Goal: Task Accomplishment & Management: Complete application form

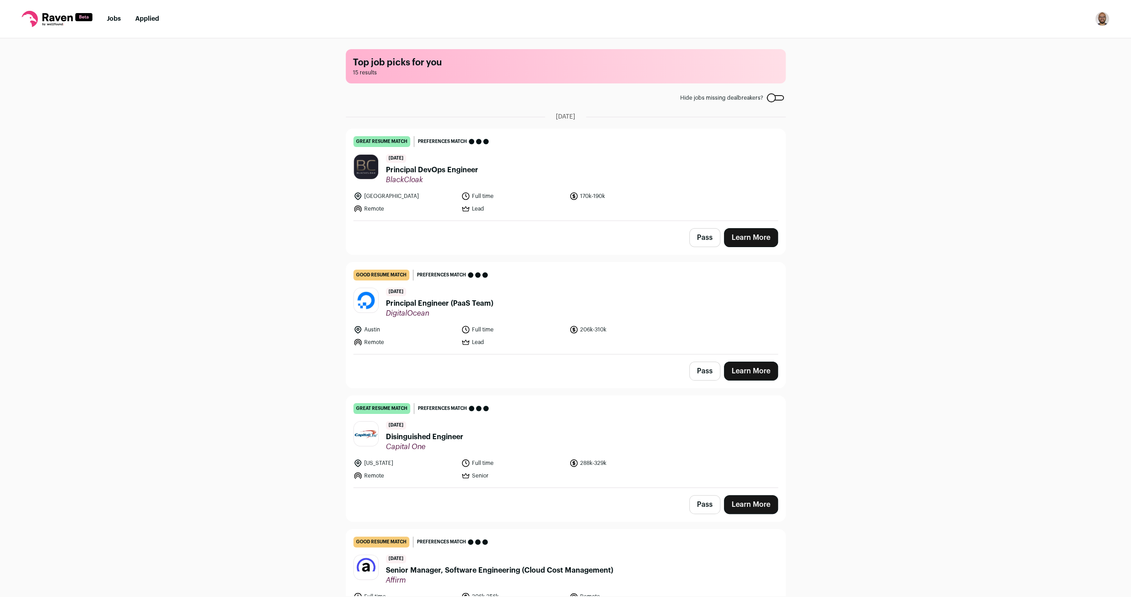
click at [753, 244] on link "Learn More" at bounding box center [751, 237] width 54 height 19
click at [743, 239] on link "Learn More" at bounding box center [751, 237] width 54 height 19
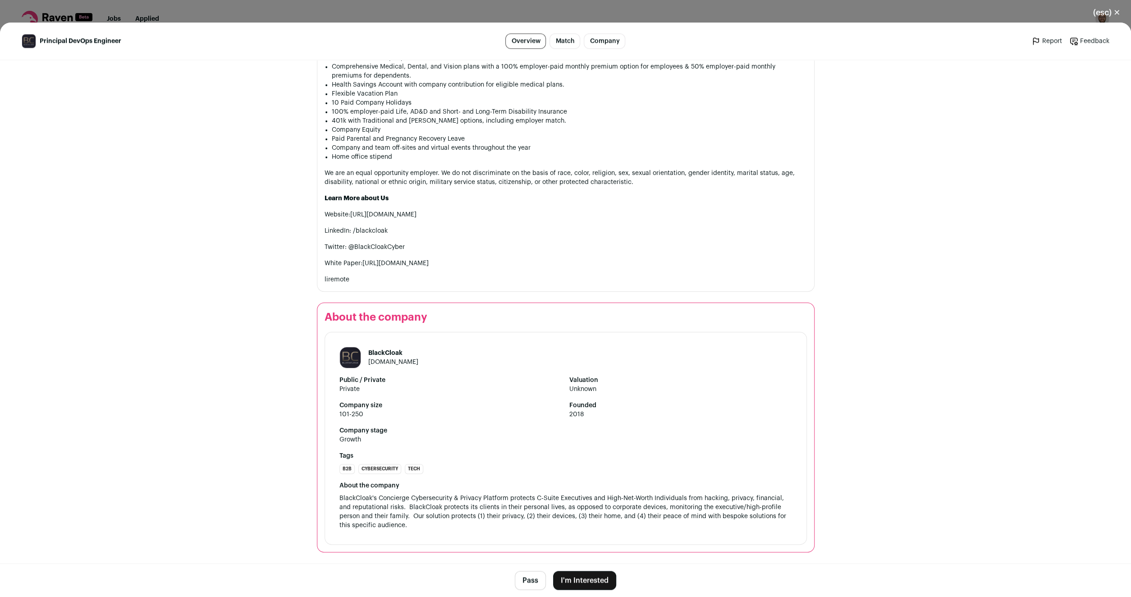
scroll to position [934, 0]
click at [585, 583] on button "I'm Interested" at bounding box center [584, 580] width 63 height 19
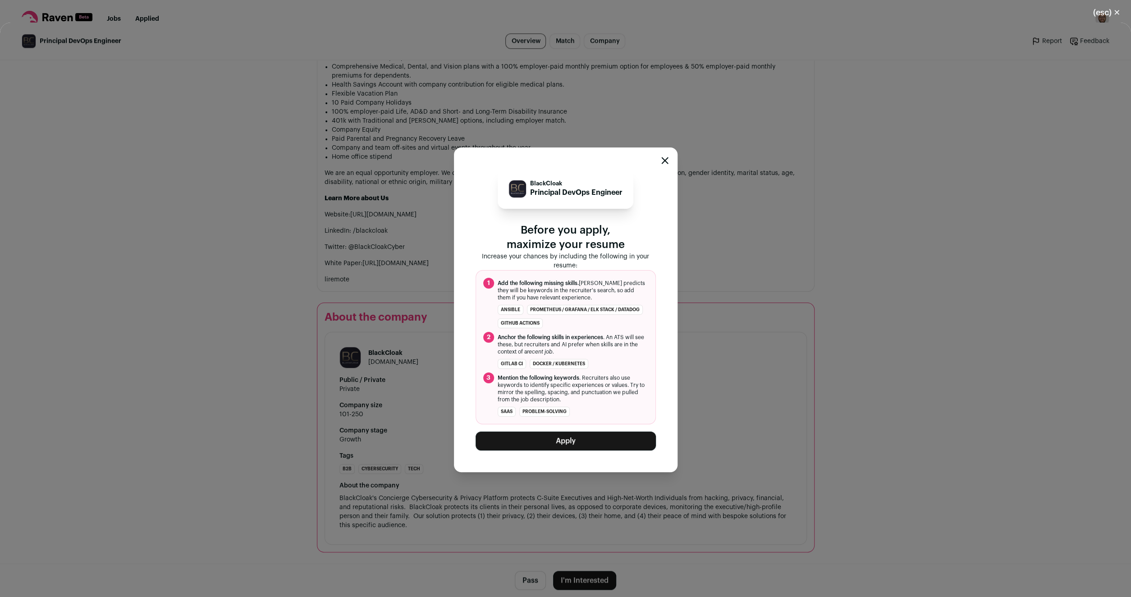
click at [166, 338] on div "BlackCloak Principal DevOps Engineer Before you apply, maximize your resume Inc…" at bounding box center [565, 310] width 1131 height 574
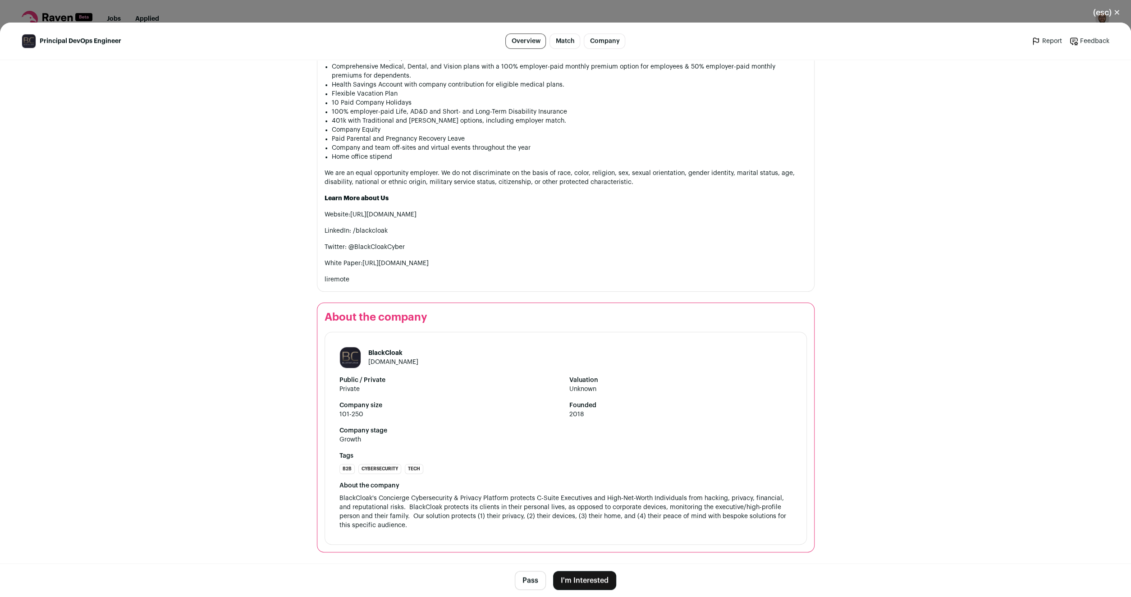
click at [1110, 15] on button "(esc) ✕" at bounding box center [1106, 13] width 49 height 20
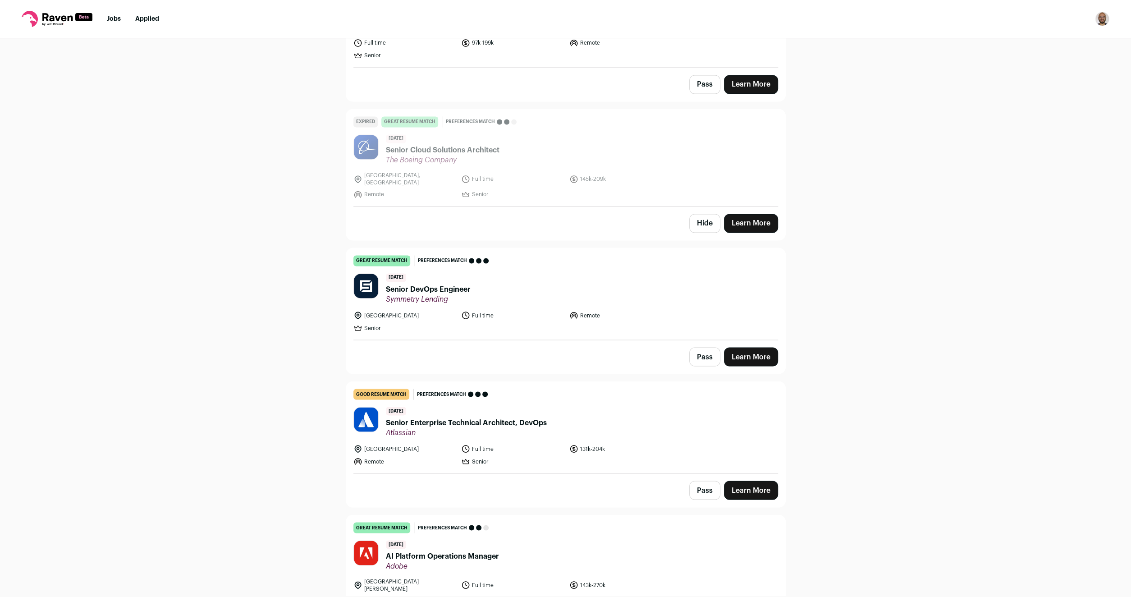
scroll to position [1561, 0]
